Goal: Find specific page/section: Find specific page/section

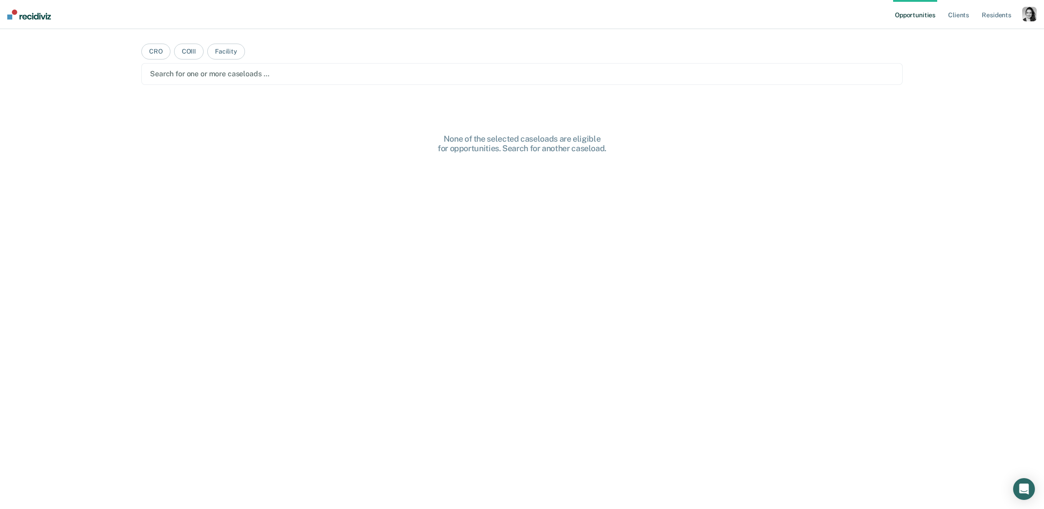
click at [1033, 15] on div "button" at bounding box center [1029, 14] width 15 height 15
click at [977, 33] on link "Profile" at bounding box center [992, 37] width 73 height 8
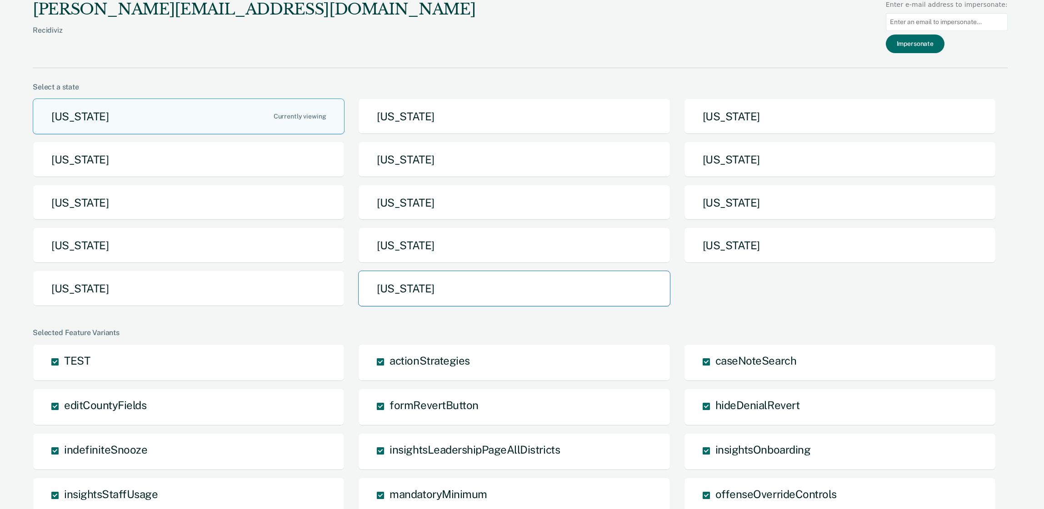
click at [535, 303] on button "Utah" at bounding box center [514, 289] width 312 height 36
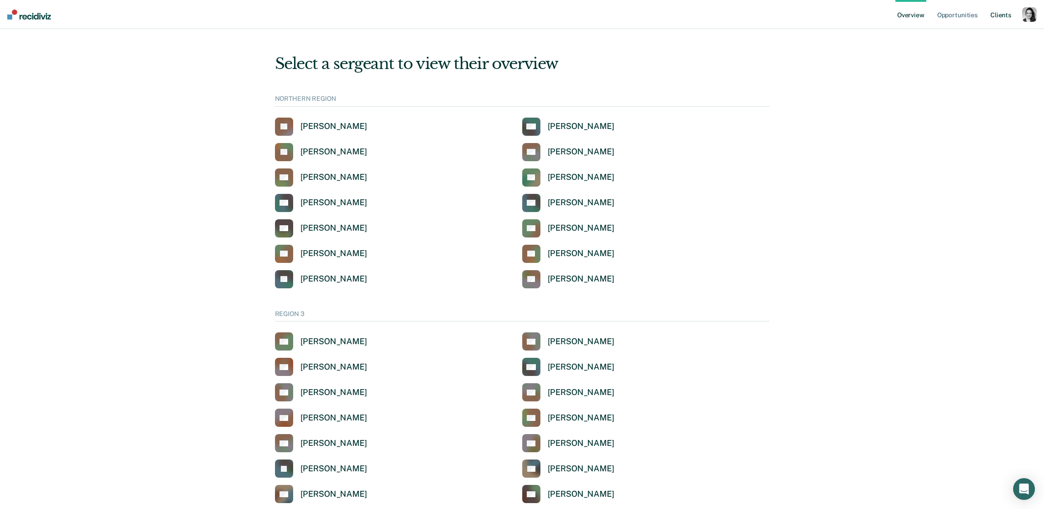
click at [1003, 18] on link "Client s" at bounding box center [1000, 14] width 25 height 29
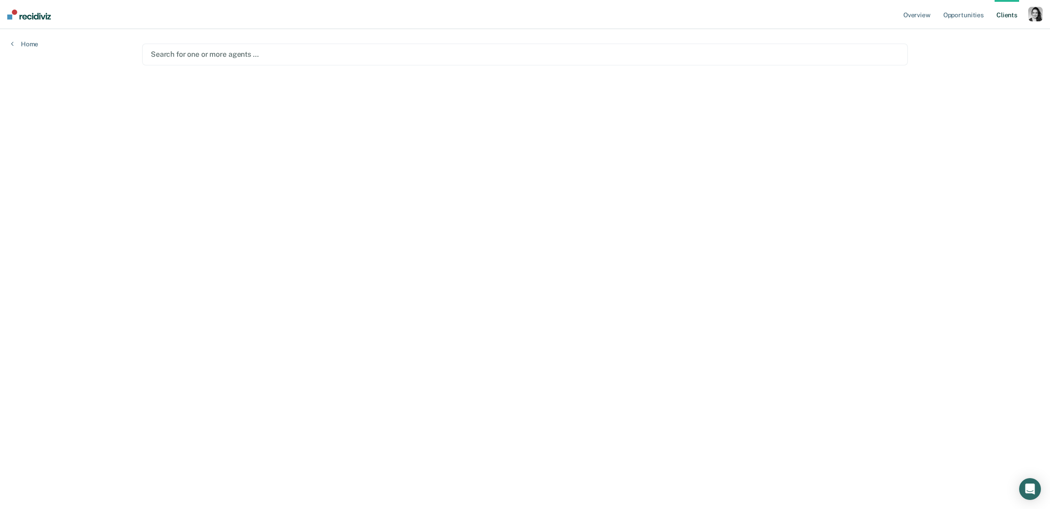
click at [255, 68] on main "Search for one or more agents …" at bounding box center [525, 258] width 788 height 458
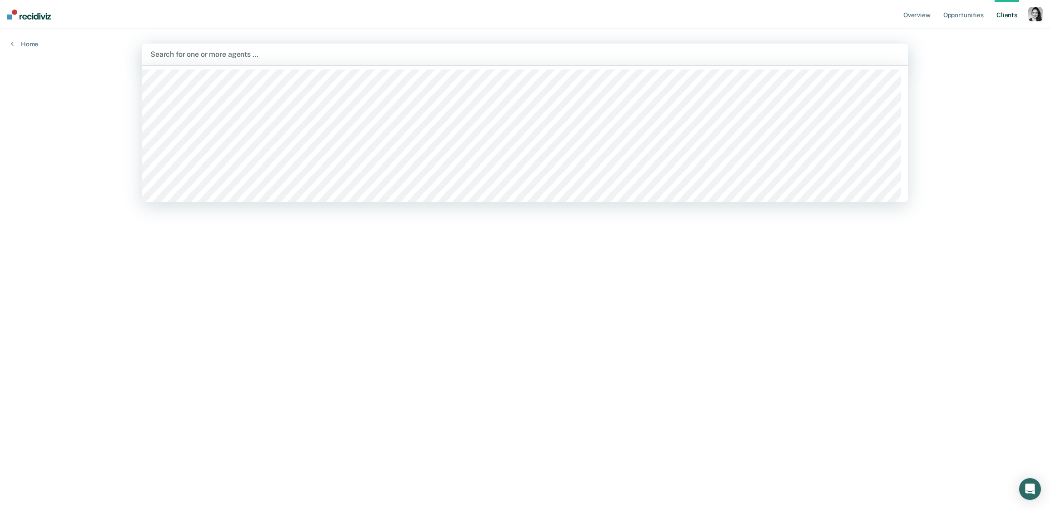
click at [260, 60] on div "Search for one or more agents …" at bounding box center [524, 54] width 751 height 12
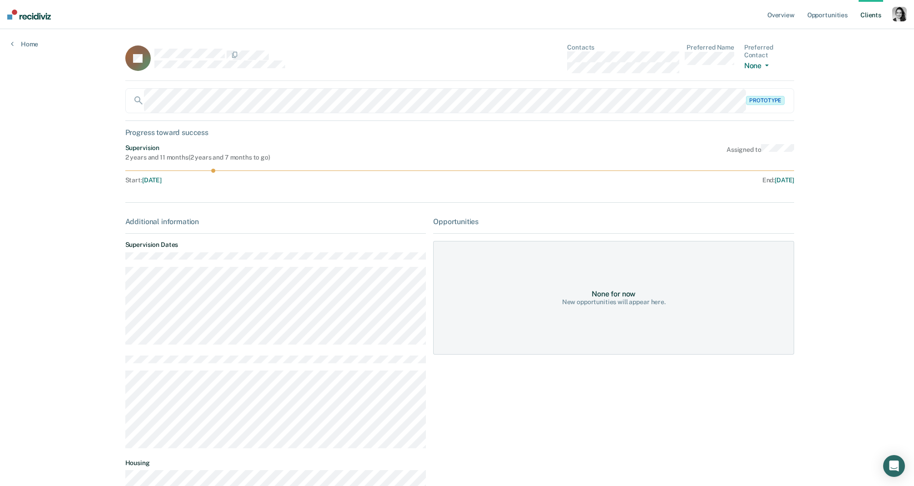
scroll to position [56, 0]
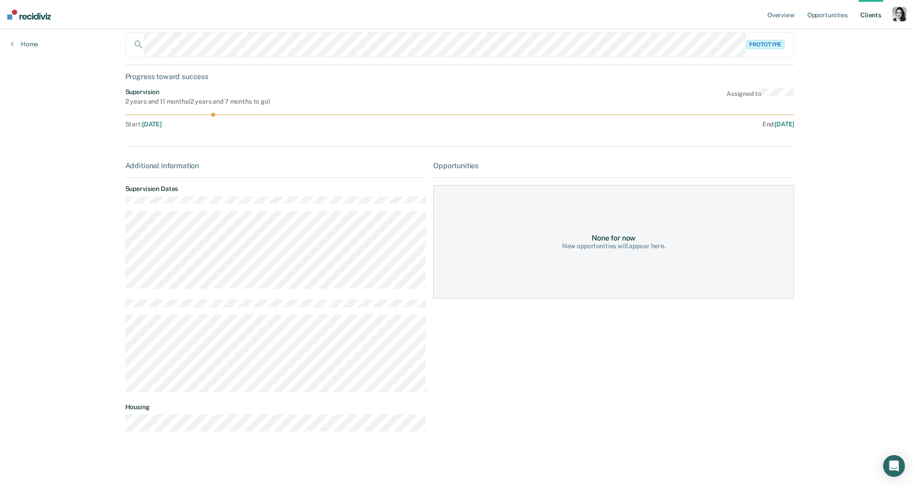
click at [513, 331] on div "Opportunities None for now New opportunities will appear here." at bounding box center [613, 299] width 361 height 277
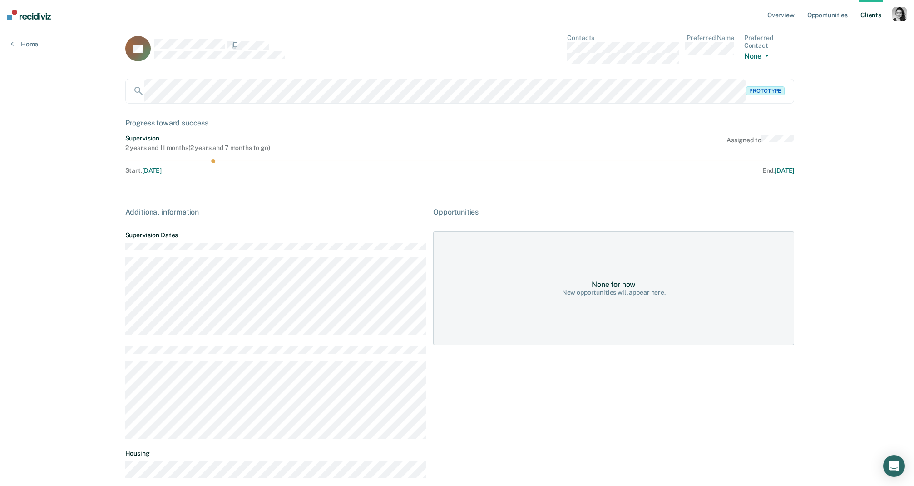
scroll to position [0, 0]
